Goal: Information Seeking & Learning: Stay updated

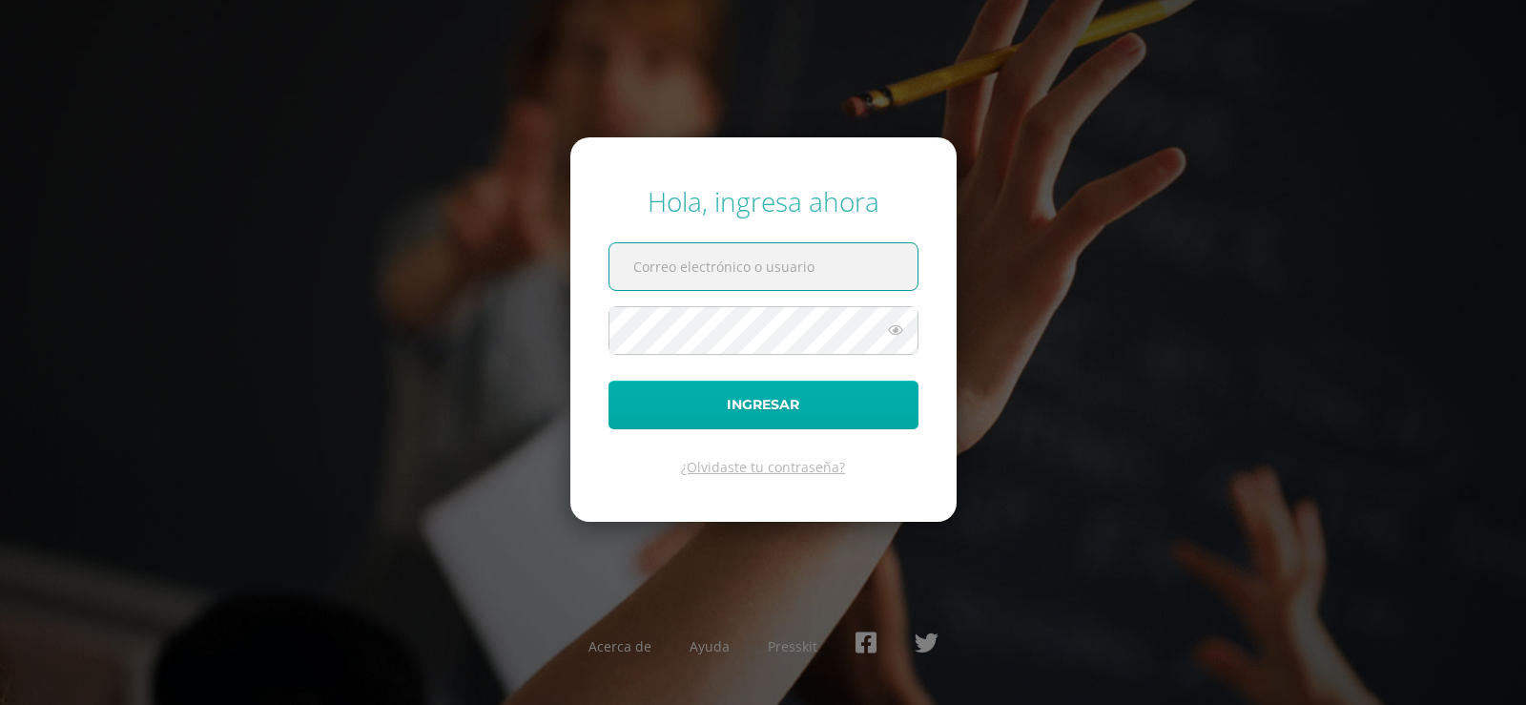
type input "r470@bilinguesanjuan.edu.gt"
click at [765, 397] on button "Ingresar" at bounding box center [763, 404] width 310 height 49
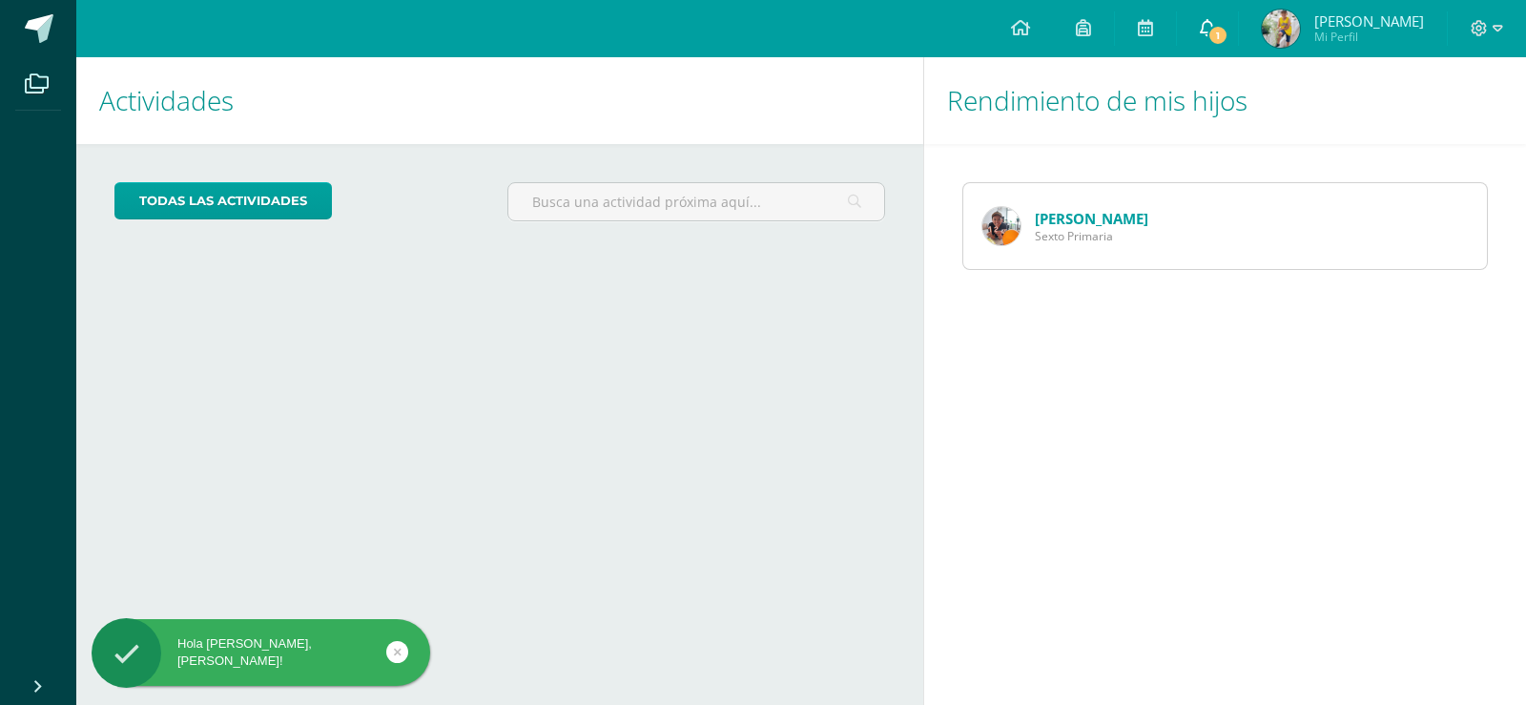
click at [1230, 22] on link "1" at bounding box center [1207, 28] width 61 height 57
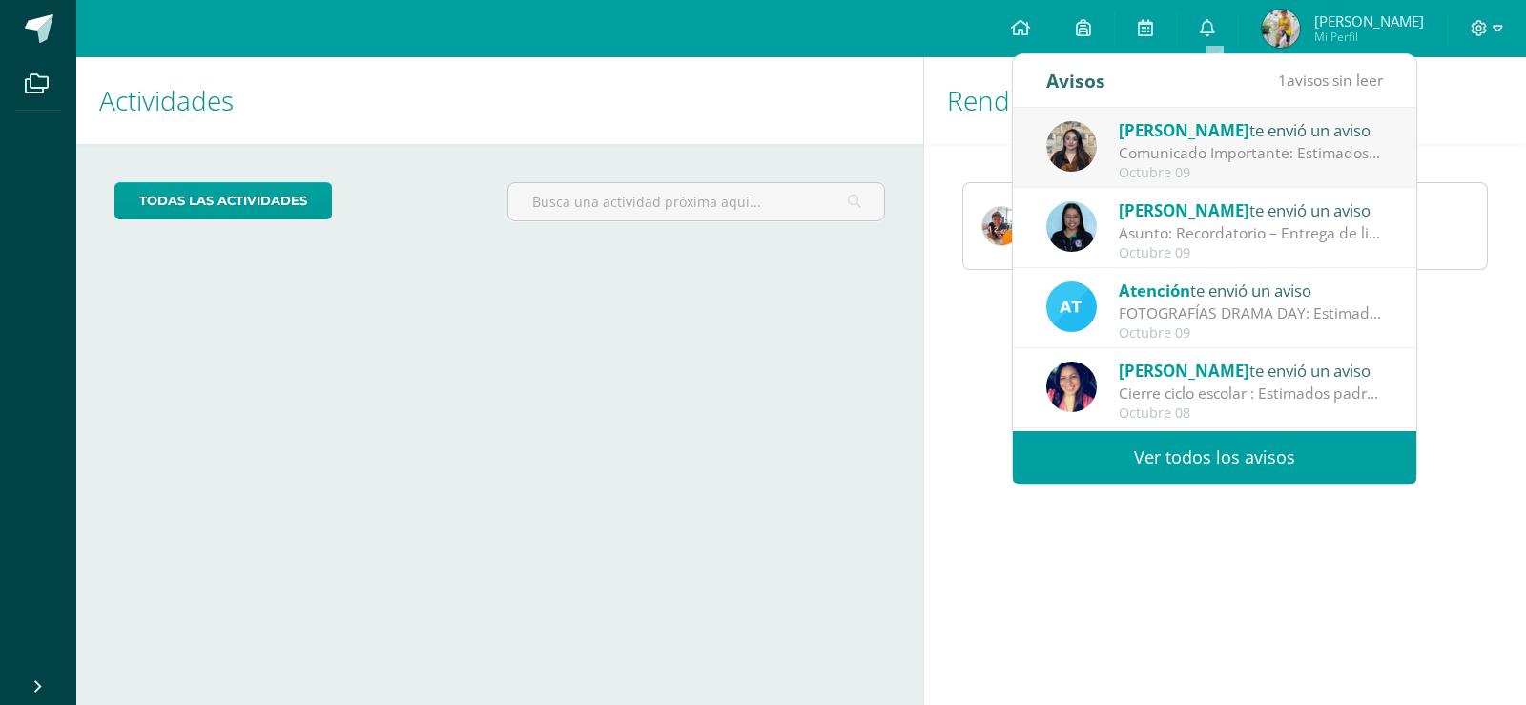
click at [1274, 144] on div "Comunicado Importante: Estimados padres de familia: Un gusto saludarles. Envío …" at bounding box center [1251, 153] width 265 height 22
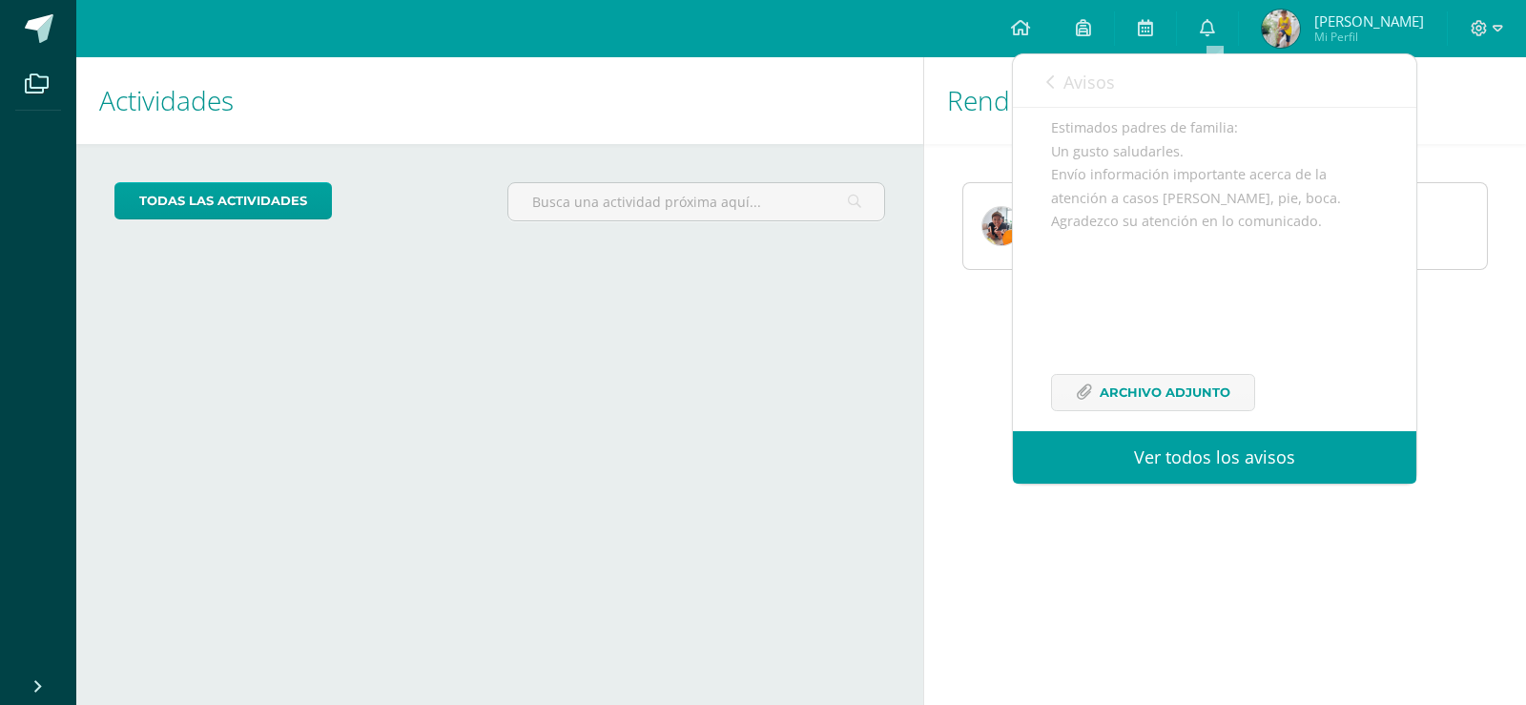
scroll to position [191, 0]
click at [1194, 388] on span "Archivo Adjunto" at bounding box center [1164, 370] width 131 height 35
click at [1106, 84] on span "Avisos" at bounding box center [1088, 82] width 51 height 23
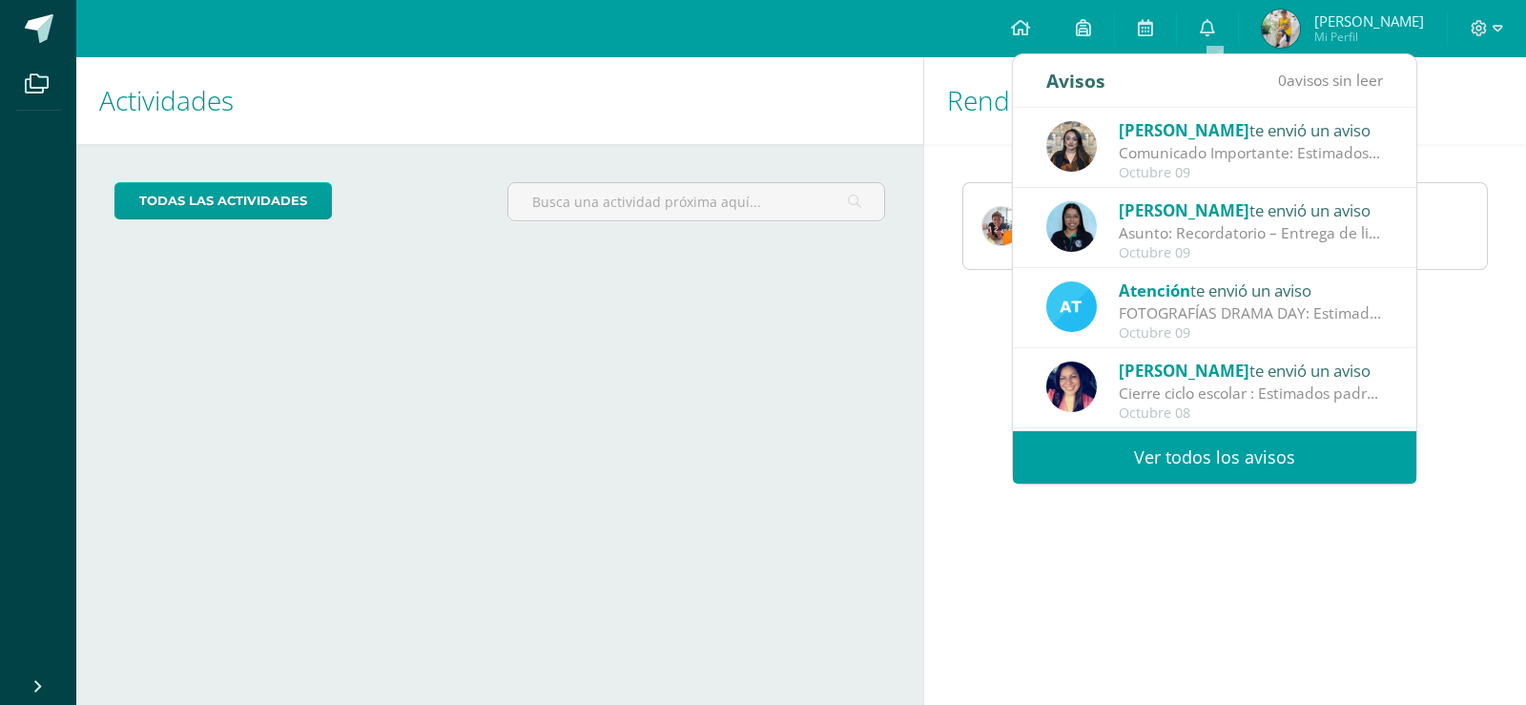
click at [1343, 235] on div "Asunto: Recordatorio – Entrega de libro de alquiler Matemática CONAMAT: Estimad…" at bounding box center [1251, 233] width 265 height 22
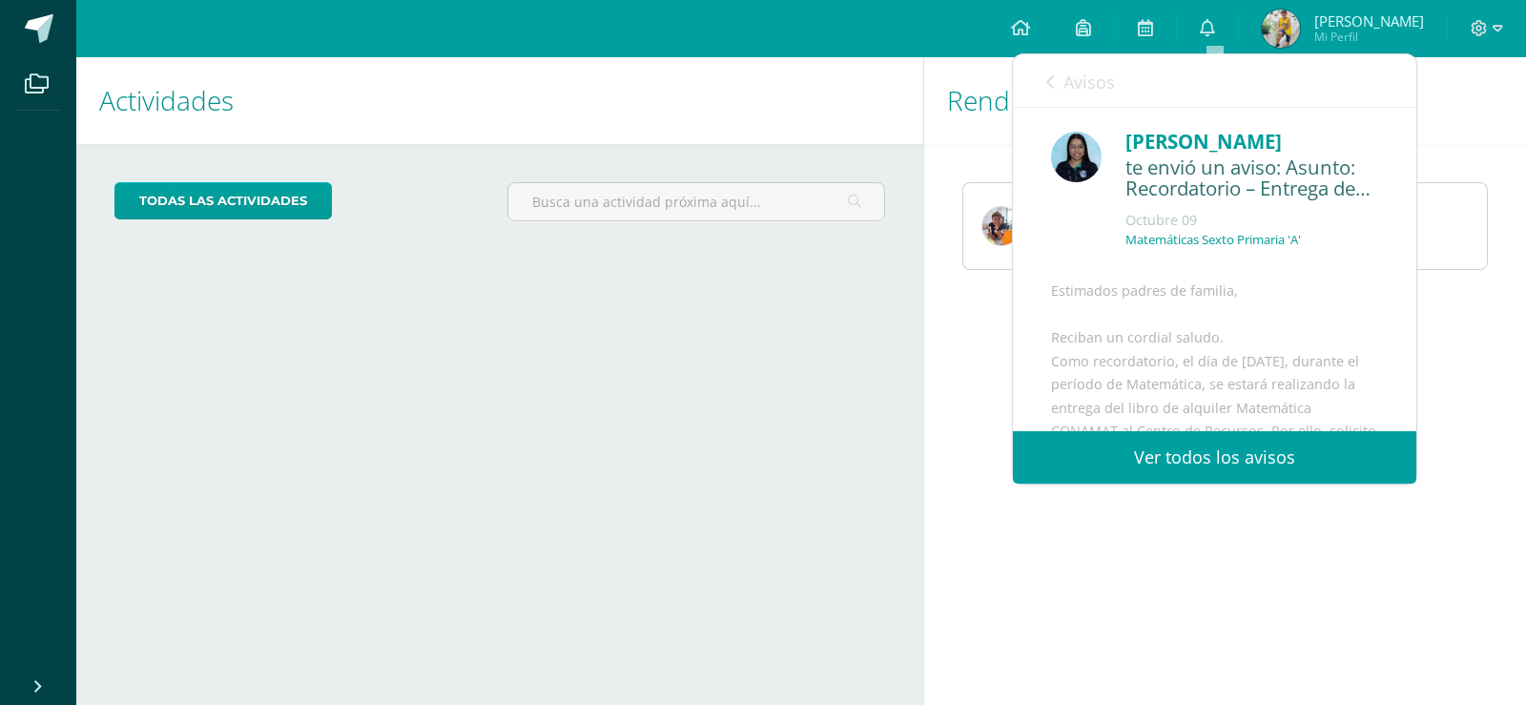
scroll to position [522, 0]
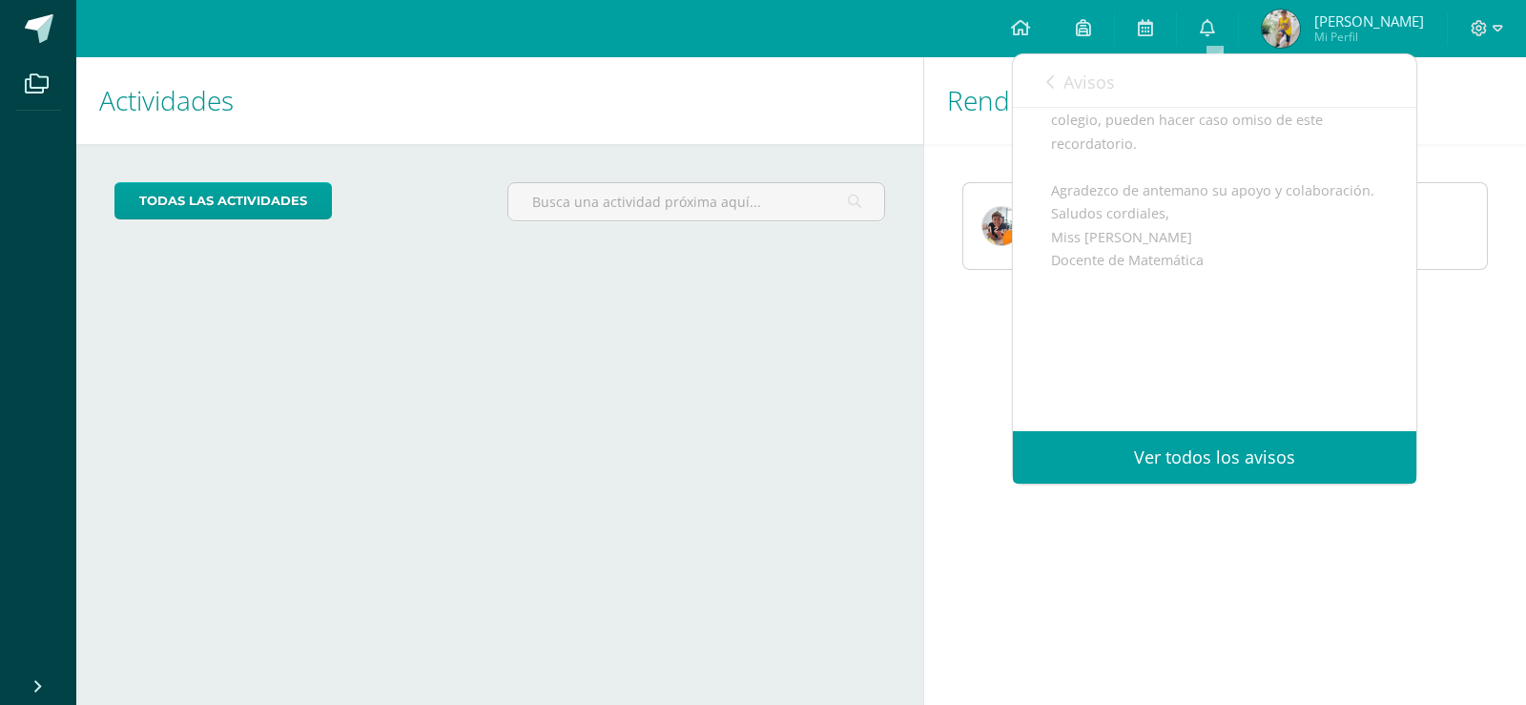
click at [1082, 80] on span "Avisos" at bounding box center [1088, 82] width 51 height 23
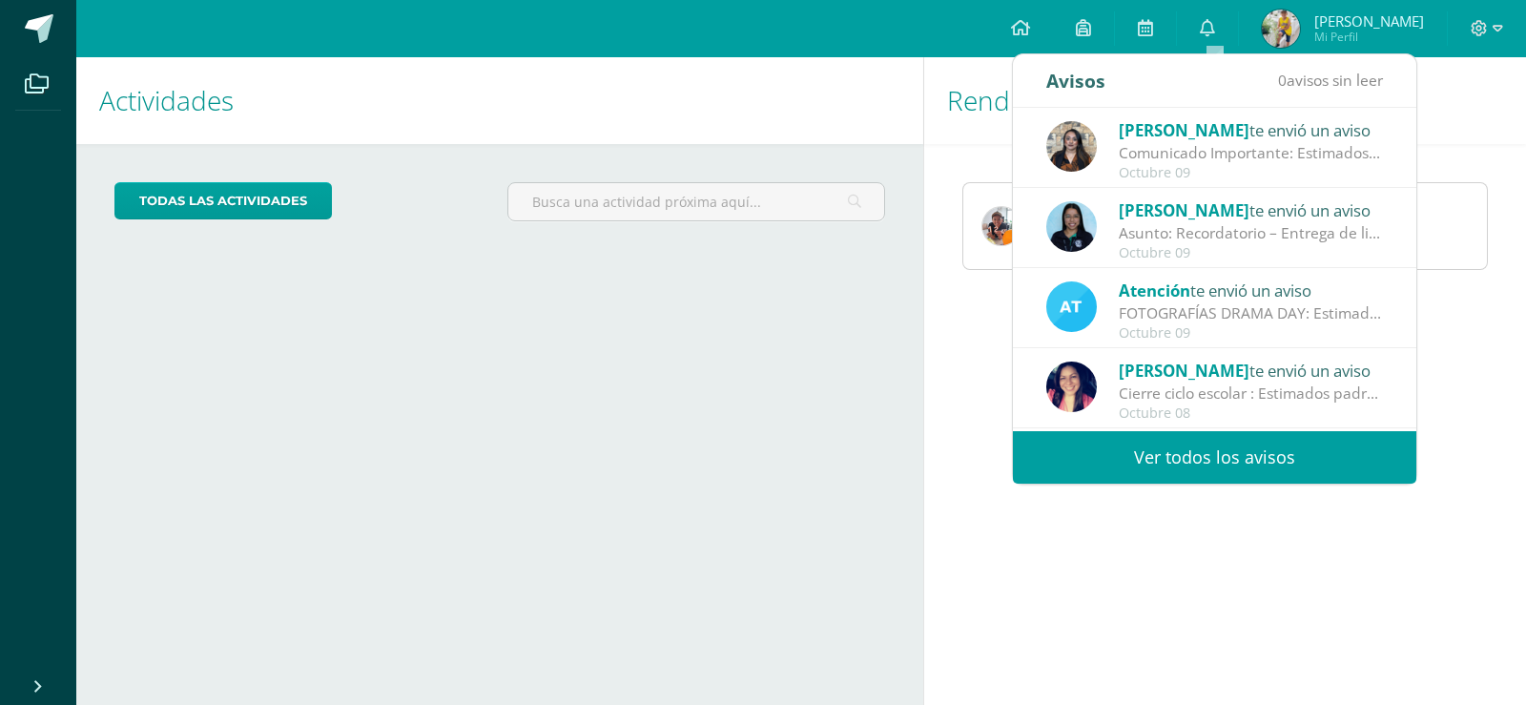
click at [1233, 321] on div "FOTOGRAFÍAS DRAMA DAY: Estimados padres de familia, Por este medio les comparti…" at bounding box center [1251, 313] width 265 height 22
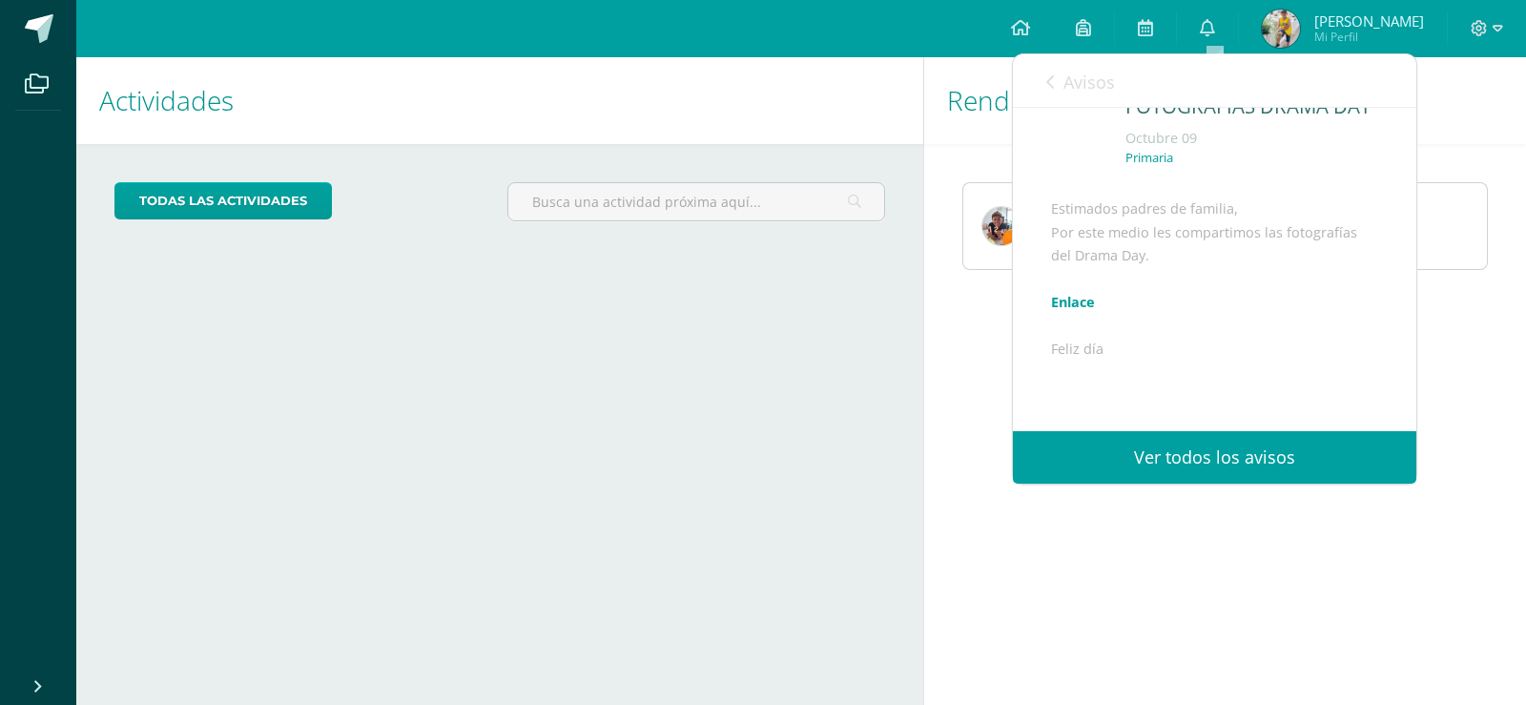
scroll to position [0, 0]
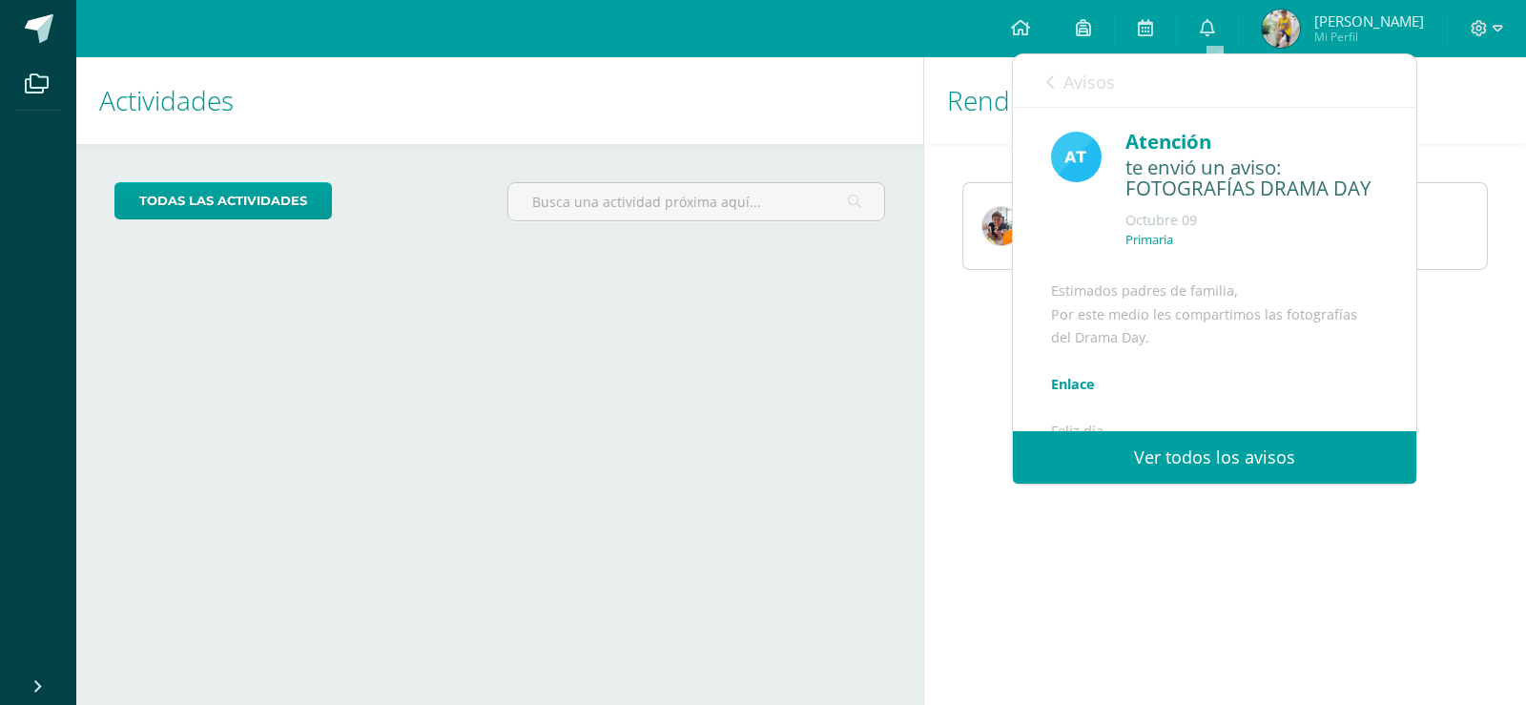
click at [1056, 79] on link "Avisos" at bounding box center [1080, 81] width 69 height 54
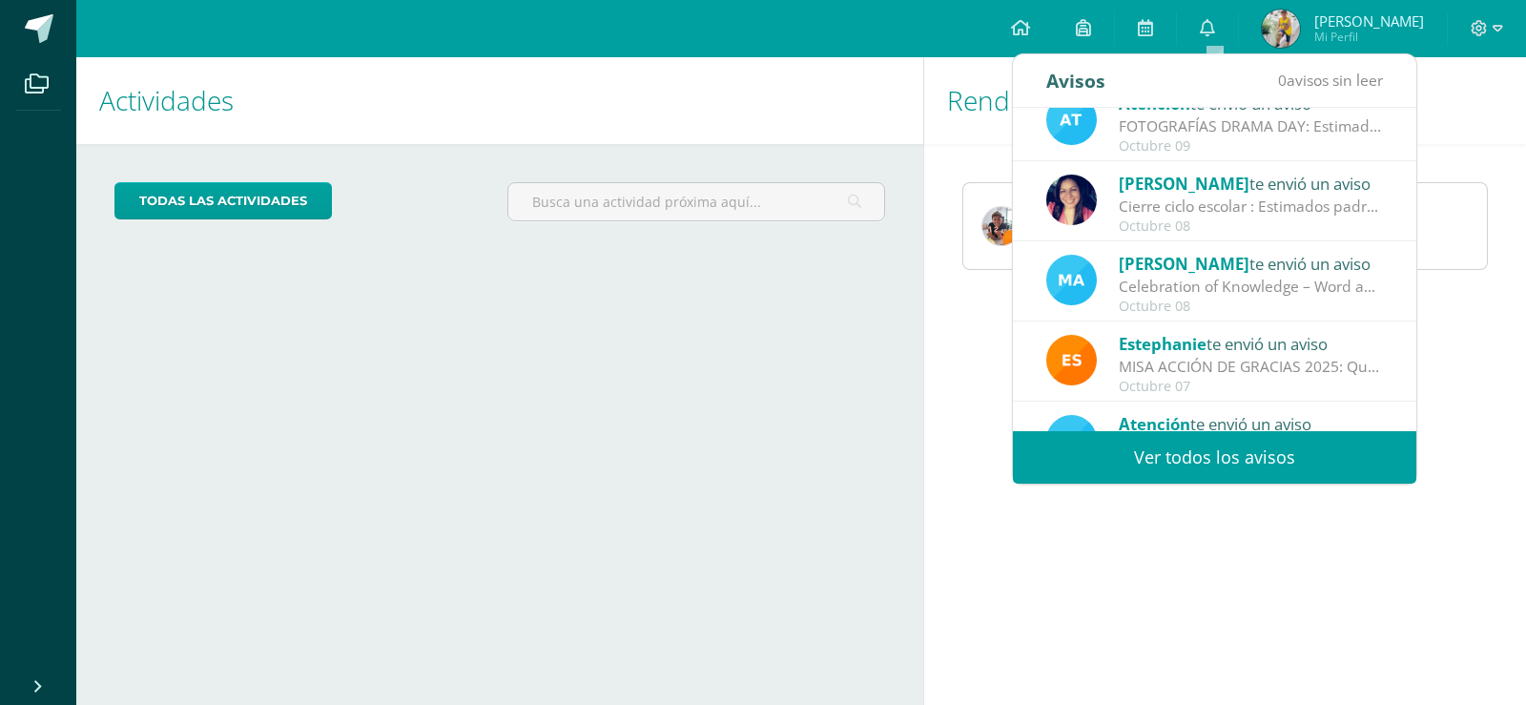
scroll to position [191, 0]
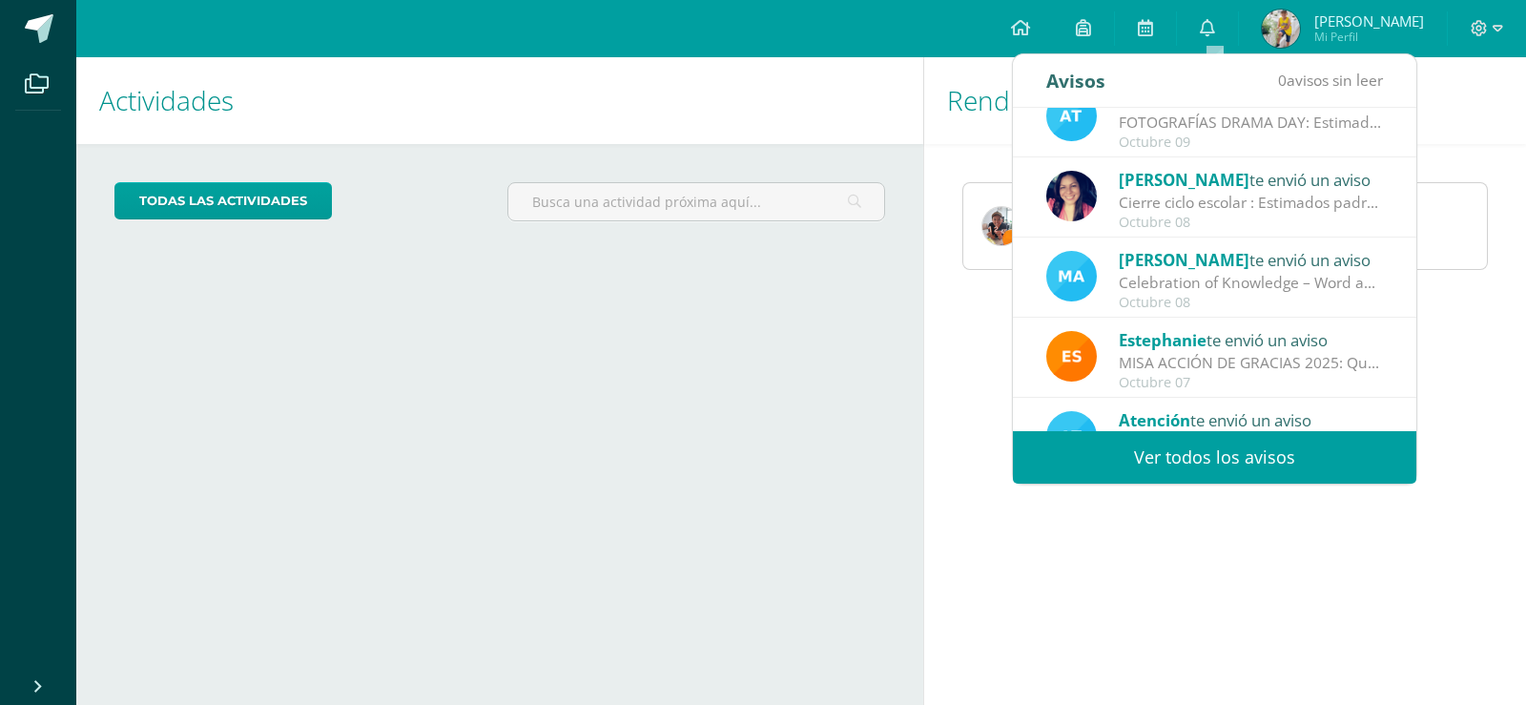
click at [1283, 212] on div "Cierre ciclo escolar : Estimados padres de familia, compartirmos información im…" at bounding box center [1251, 203] width 265 height 22
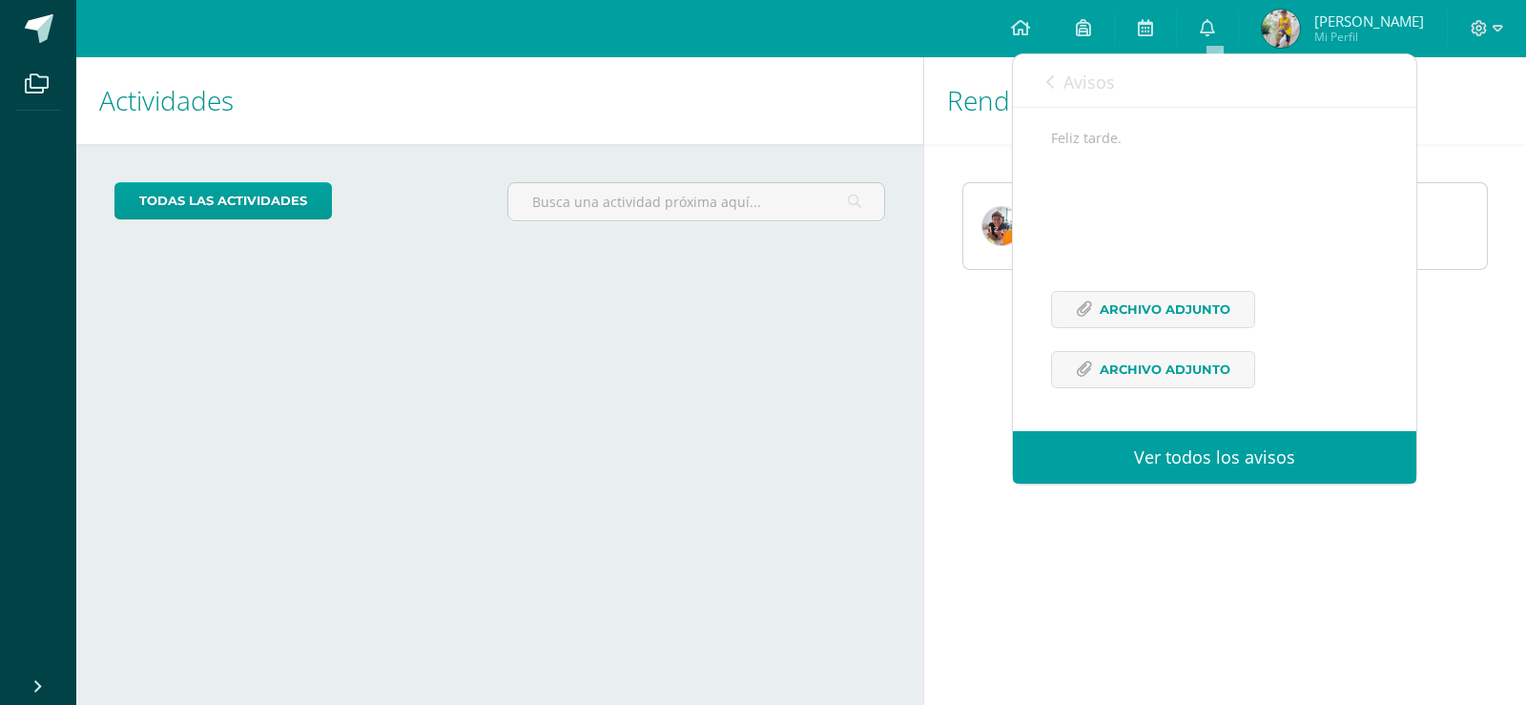
scroll to position [286, 0]
click at [1100, 315] on span "Archivo Adjunto" at bounding box center [1164, 309] width 131 height 35
click at [1179, 380] on span "Archivo Adjunto" at bounding box center [1164, 369] width 131 height 35
click at [1077, 74] on span "Avisos" at bounding box center [1088, 82] width 51 height 23
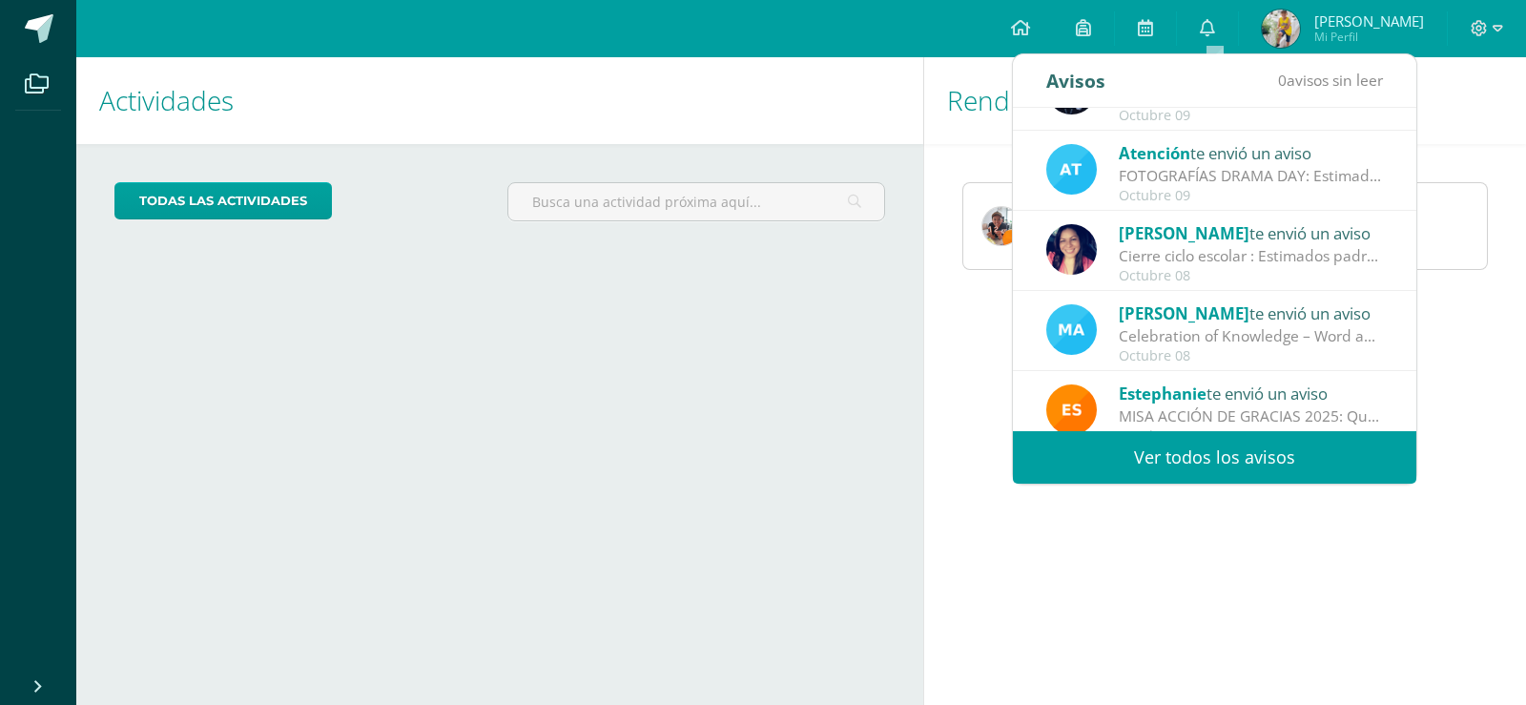
scroll to position [0, 0]
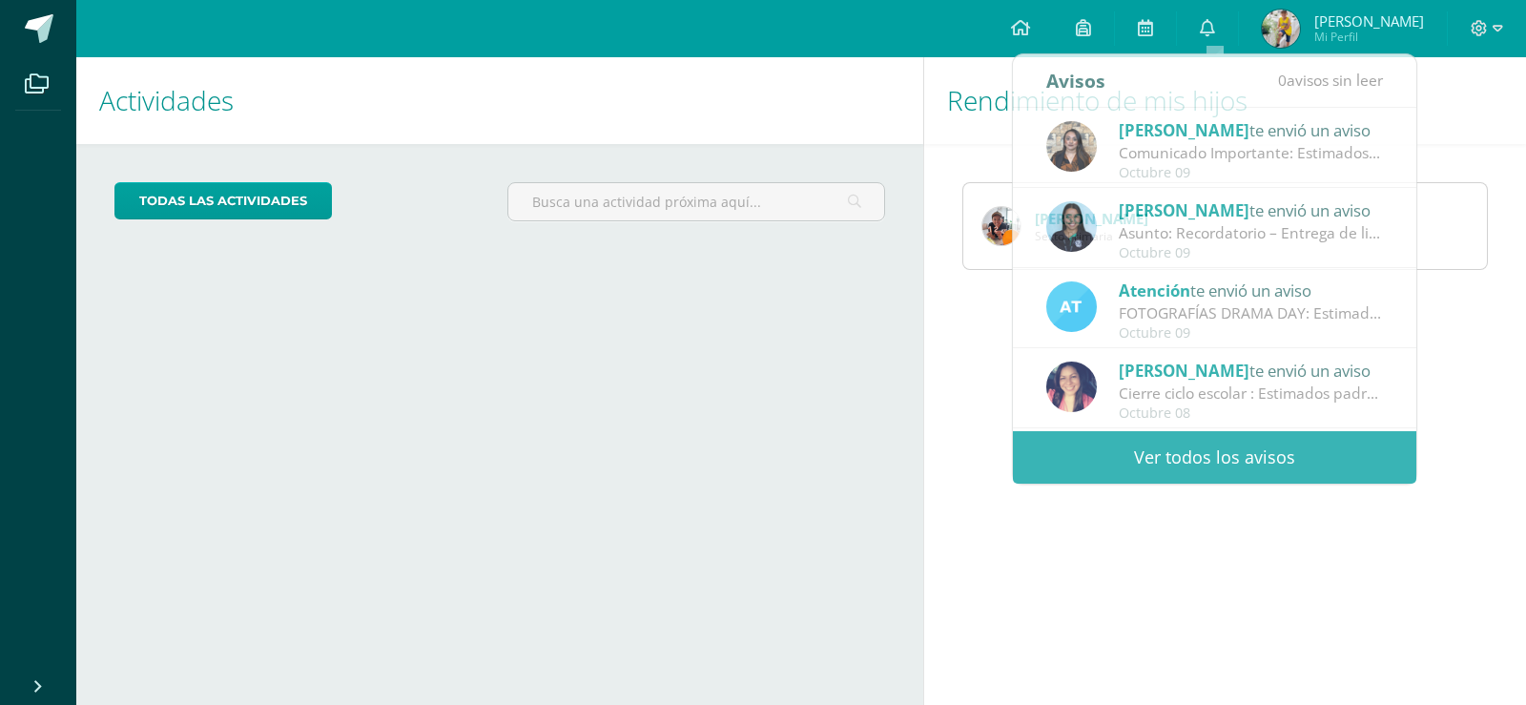
drag, startPoint x: 1518, startPoint y: 238, endPoint x: 1497, endPoint y: 94, distance: 145.5
click at [1517, 238] on div "José Morán Sexto Primaria" at bounding box center [1225, 226] width 602 height 164
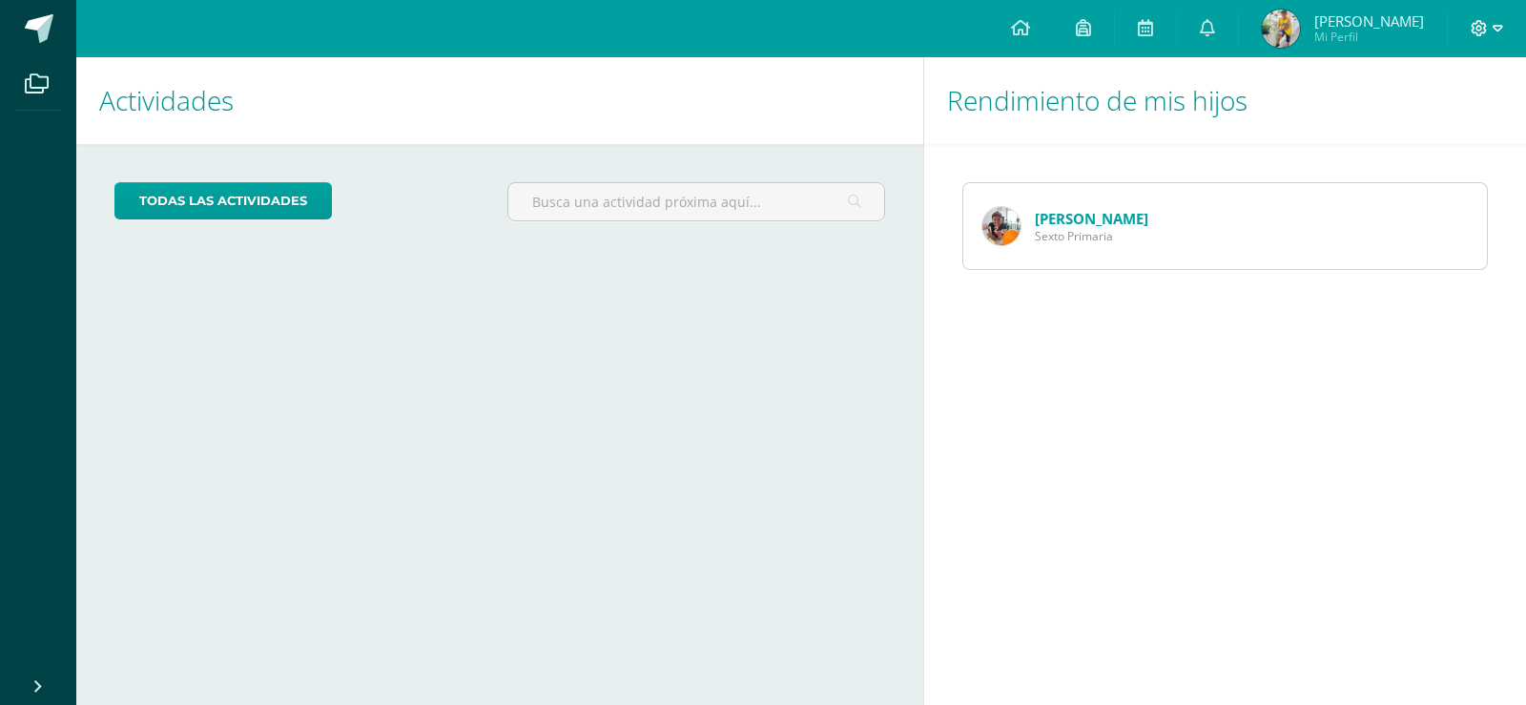
click at [1495, 33] on icon at bounding box center [1497, 28] width 10 height 17
drag, startPoint x: 1447, startPoint y: 145, endPoint x: 1456, endPoint y: 121, distance: 25.3
click at [1450, 138] on div "Configuración Cerrar sesión" at bounding box center [1427, 116] width 151 height 74
click at [1442, 128] on span "Cerrar sesión" at bounding box center [1438, 130] width 86 height 18
